Goal: Information Seeking & Learning: Learn about a topic

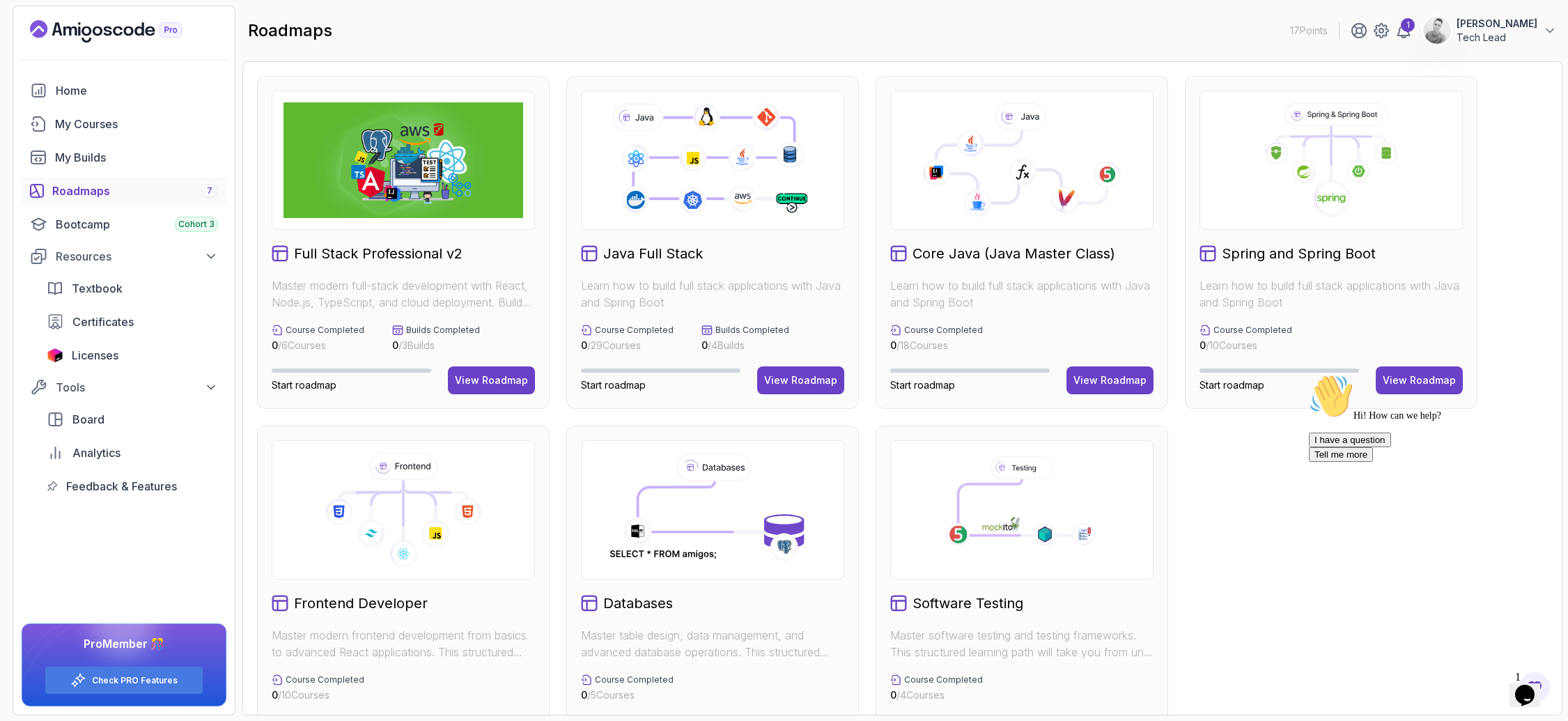
click at [1309, 375] on icon "Chat attention grabber" at bounding box center [1309, 375] width 0 height 0
click at [653, 282] on p "Learn how to build full stack applications with Java and Spring Boot" at bounding box center [712, 294] width 263 height 34
click at [807, 381] on div "View Roadmap" at bounding box center [801, 381] width 73 height 14
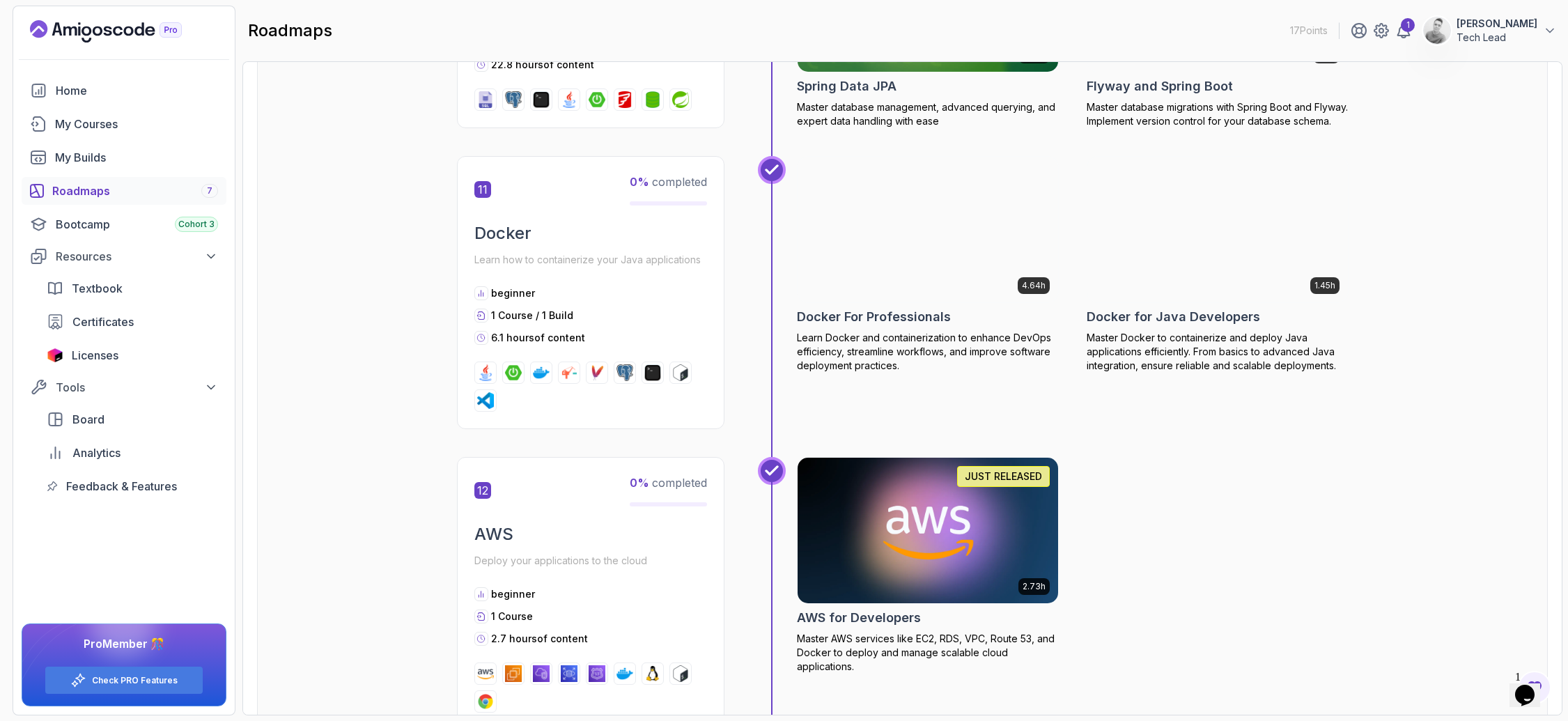
scroll to position [3850, 0]
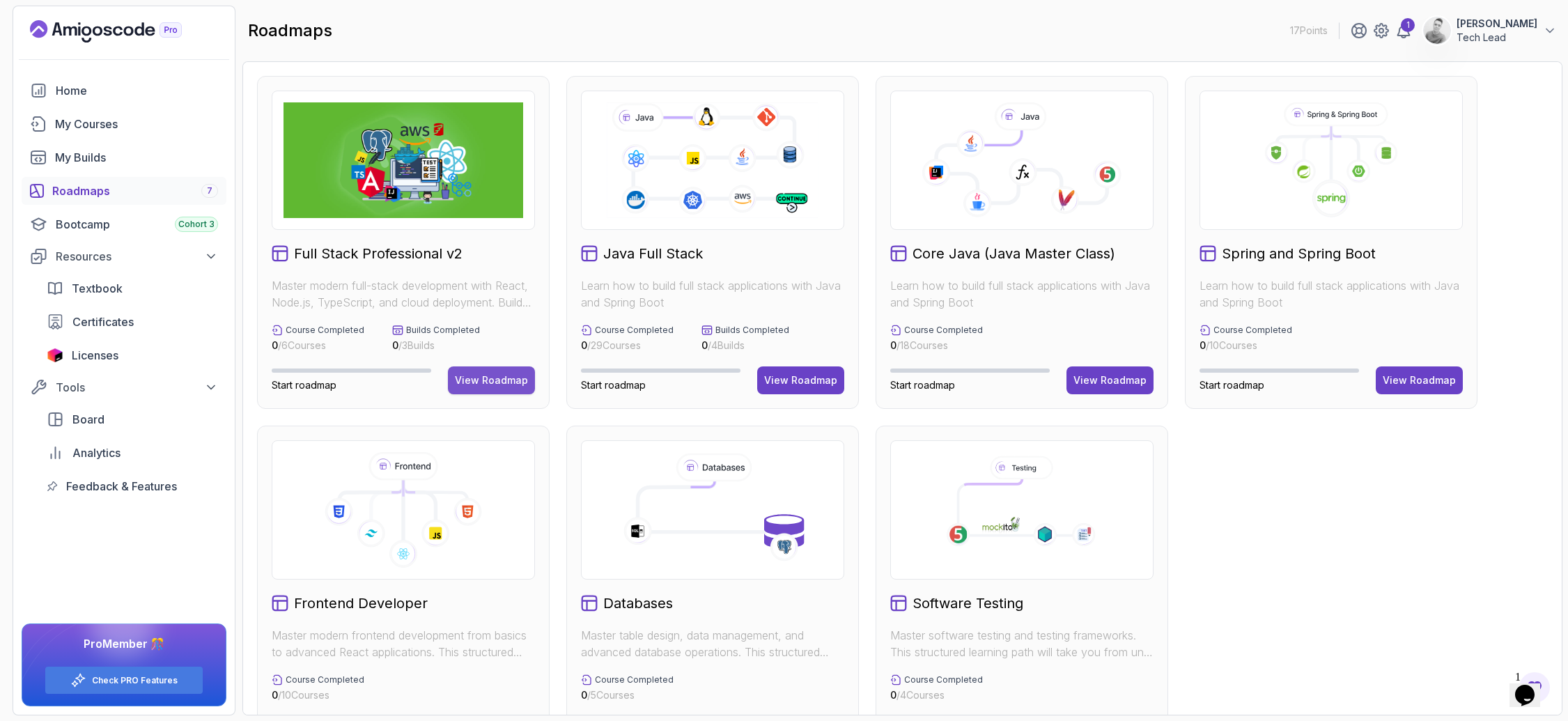
click at [476, 371] on button "View Roadmap" at bounding box center [491, 381] width 87 height 28
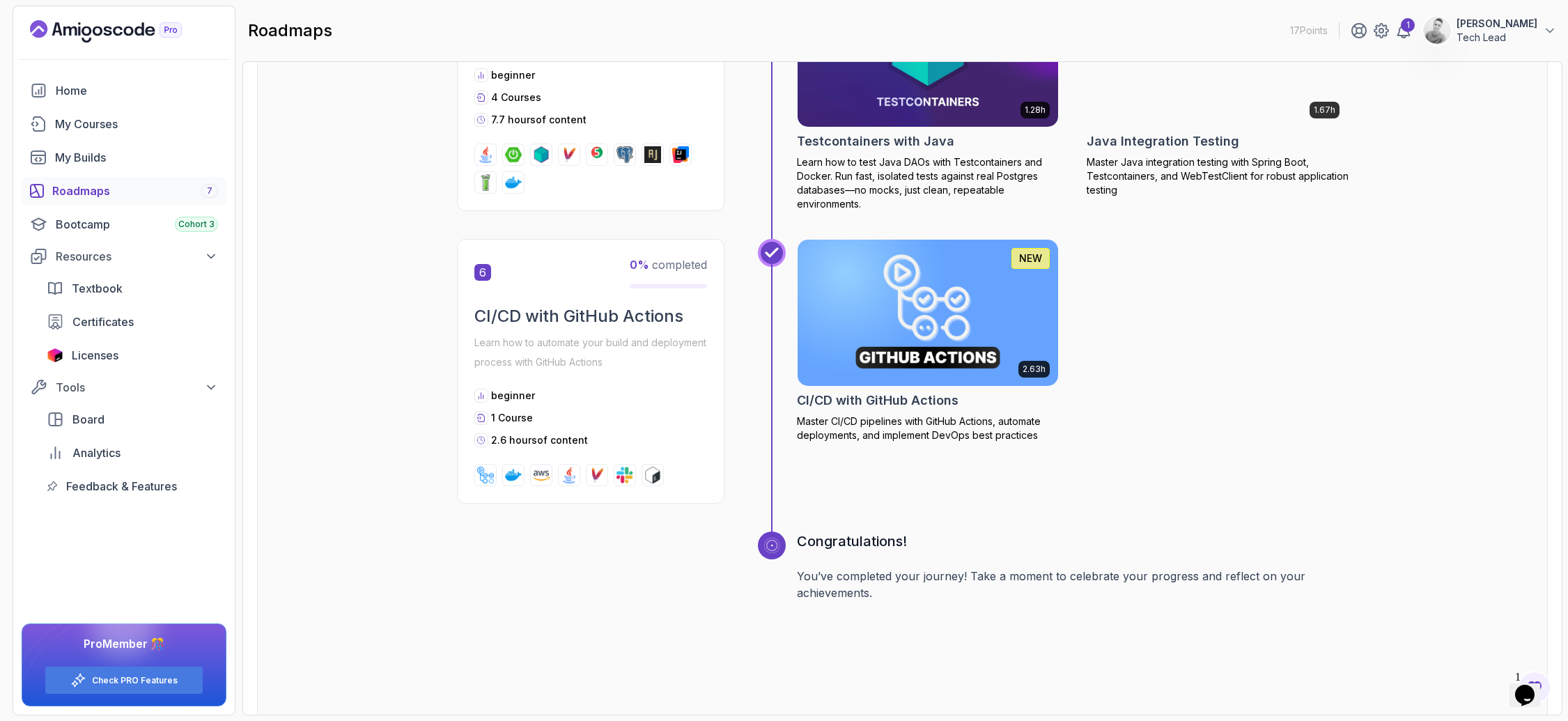
scroll to position [2305, 0]
